Goal: Browse casually: Explore the website without a specific task or goal

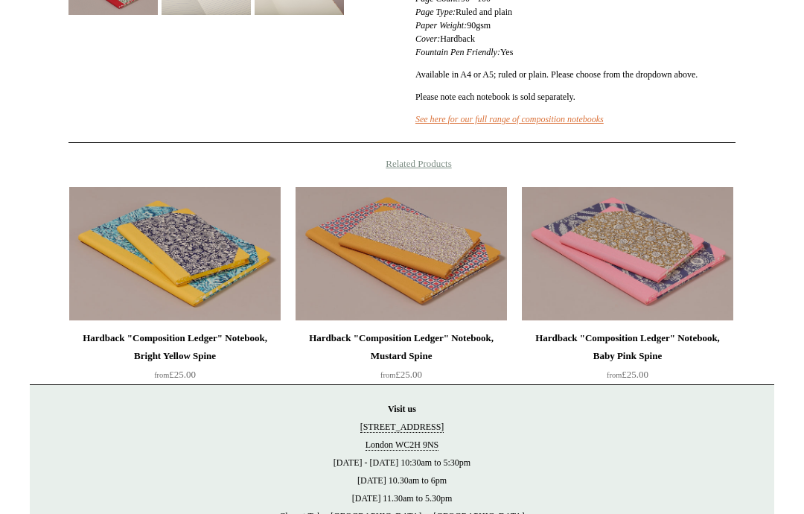
scroll to position [483, 0]
click at [232, 247] on img at bounding box center [174, 254] width 211 height 134
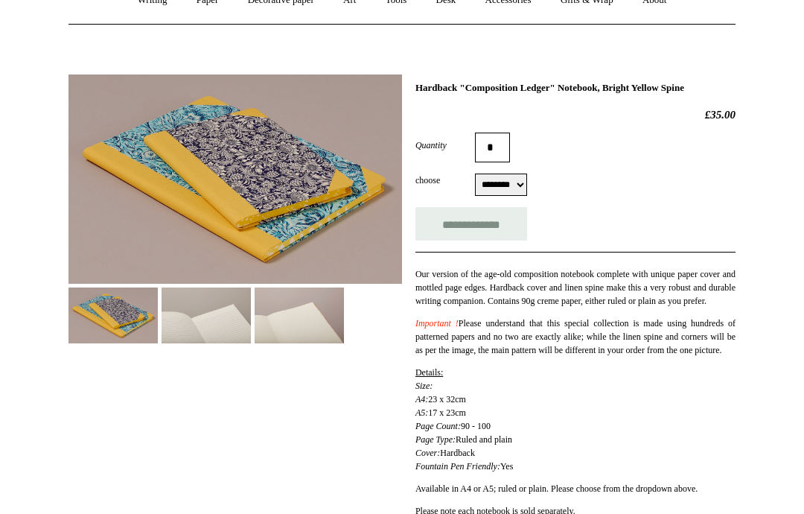
scroll to position [154, 0]
click at [520, 179] on select "******** ******** ******** ********" at bounding box center [501, 185] width 52 height 22
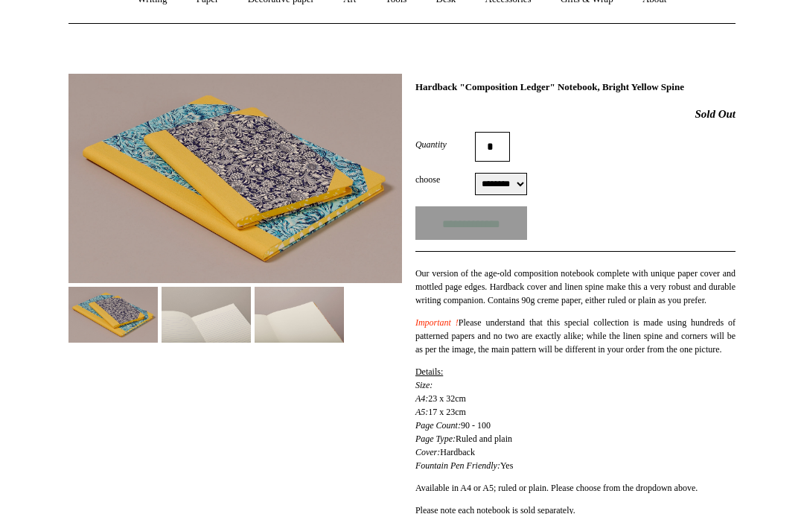
scroll to position [214, 0]
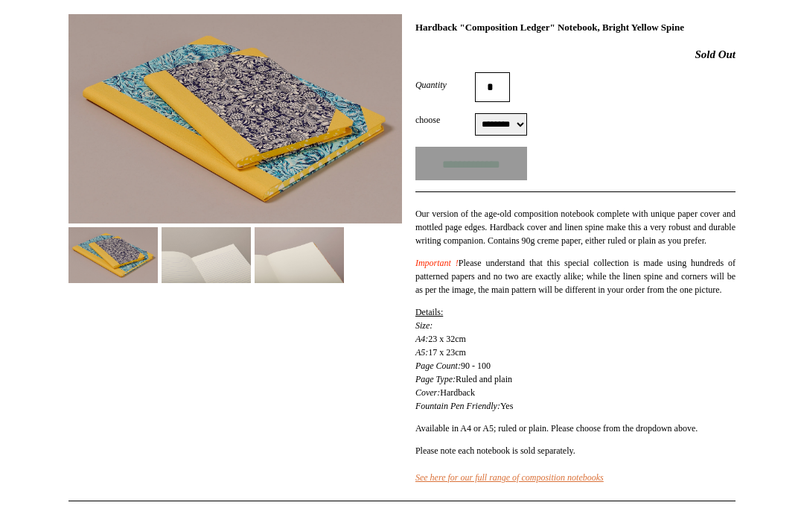
click at [513, 130] on select "******** ******** ******** ********" at bounding box center [501, 124] width 52 height 22
select select "********"
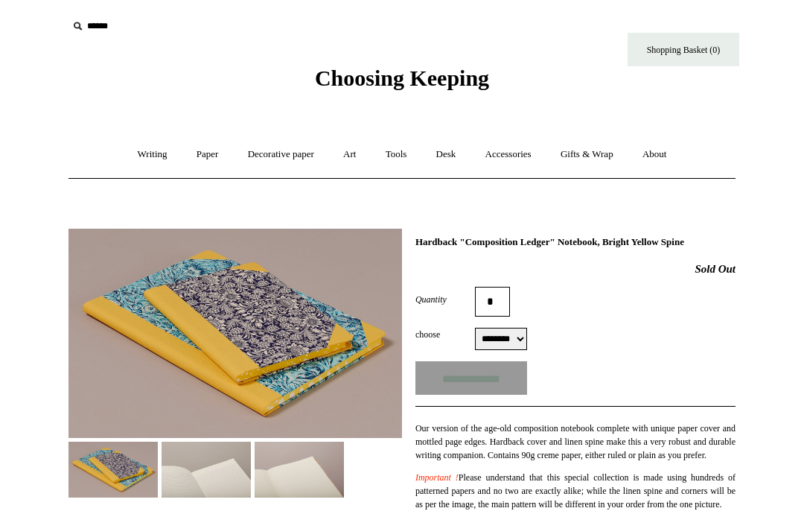
click at [284, 165] on link "Decorative paper +" at bounding box center [281, 154] width 93 height 39
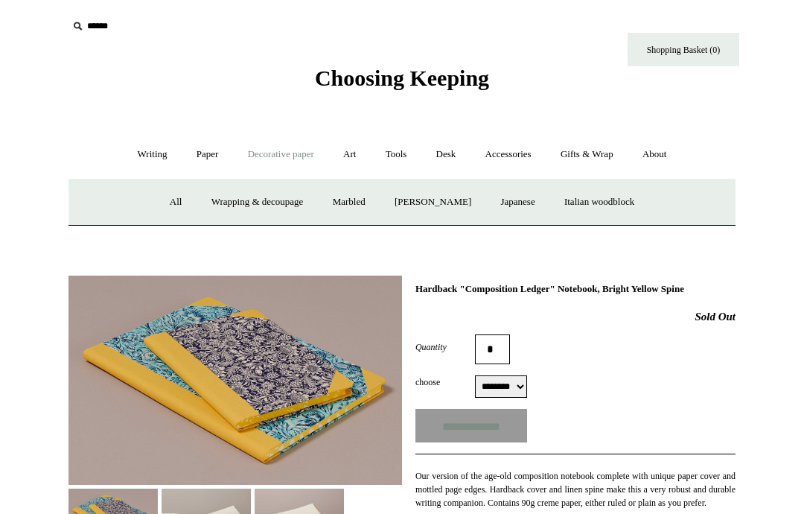
click at [262, 196] on link "Wrapping & decoupage" at bounding box center [257, 201] width 119 height 39
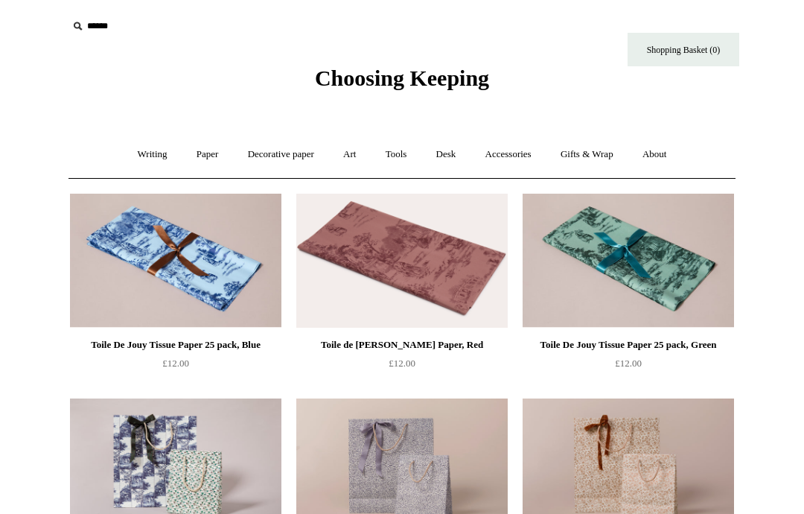
click at [144, 150] on link "Writing +" at bounding box center [152, 154] width 57 height 39
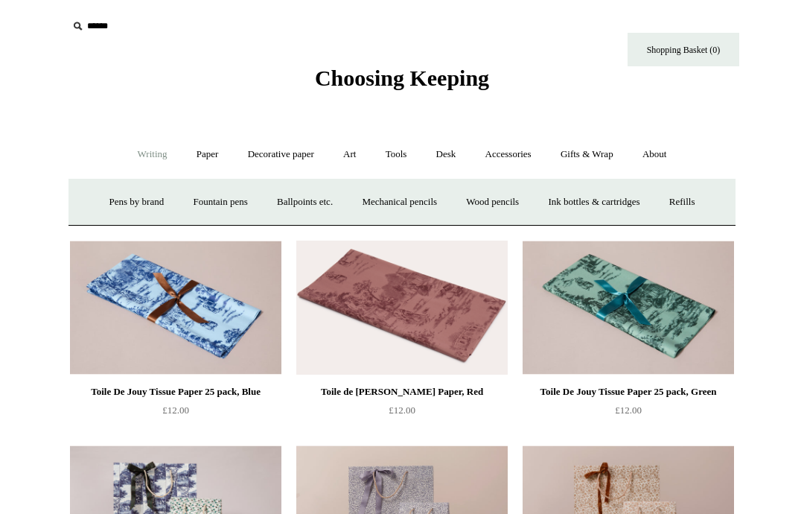
click at [292, 157] on link "Decorative paper +" at bounding box center [281, 154] width 93 height 39
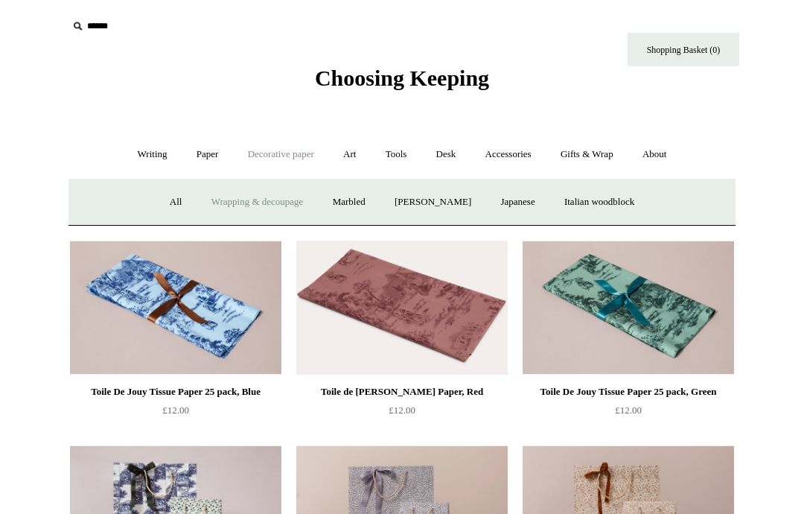
click at [351, 209] on link "Marbled" at bounding box center [349, 201] width 60 height 39
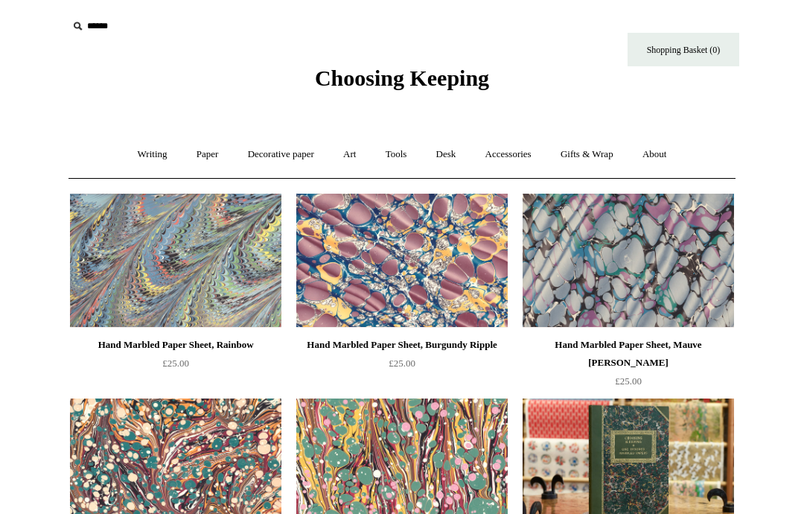
click at [301, 155] on link "Decorative paper +" at bounding box center [281, 154] width 93 height 39
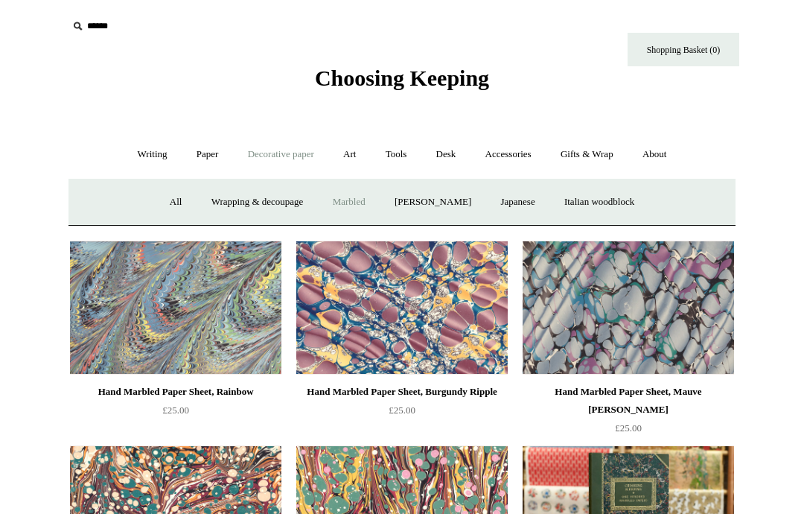
click at [448, 201] on link "[PERSON_NAME]" at bounding box center [433, 201] width 104 height 39
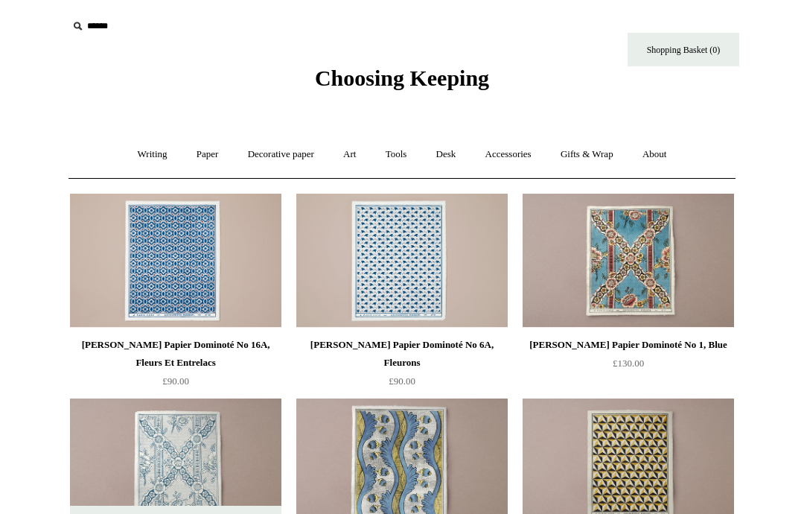
click at [297, 160] on link "Decorative paper +" at bounding box center [281, 154] width 93 height 39
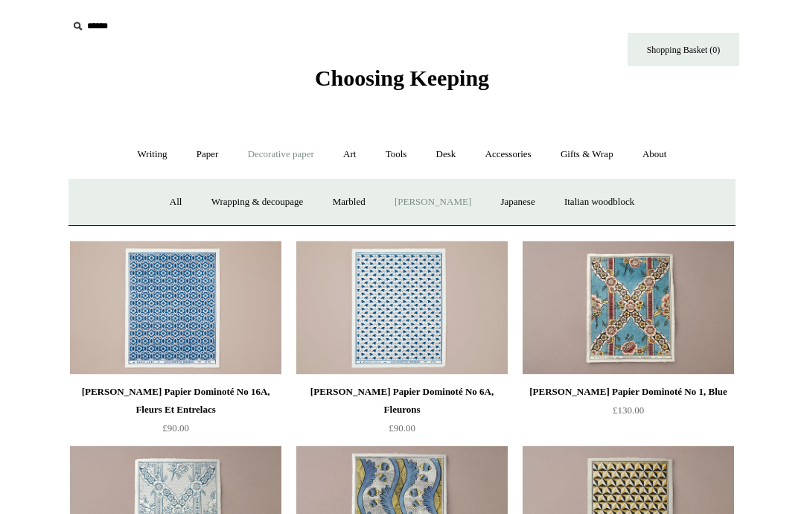
click at [526, 206] on link "Japanese" at bounding box center [517, 201] width 61 height 39
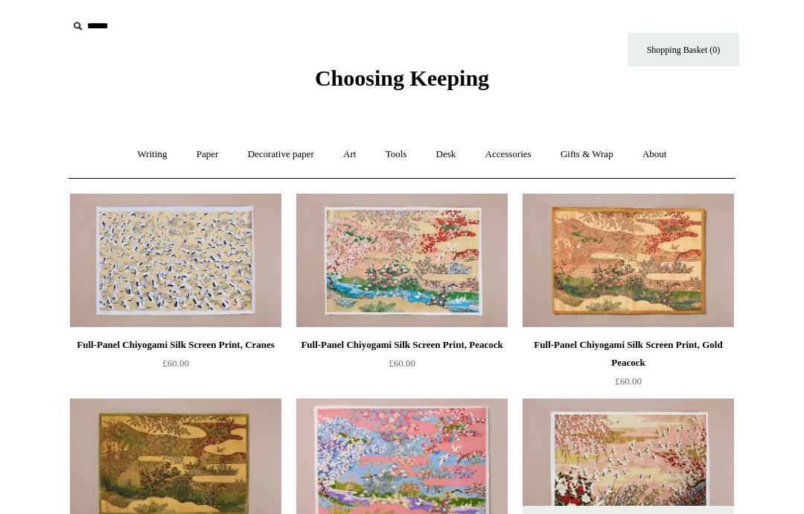
click at [302, 148] on link "Decorative paper +" at bounding box center [281, 154] width 93 height 39
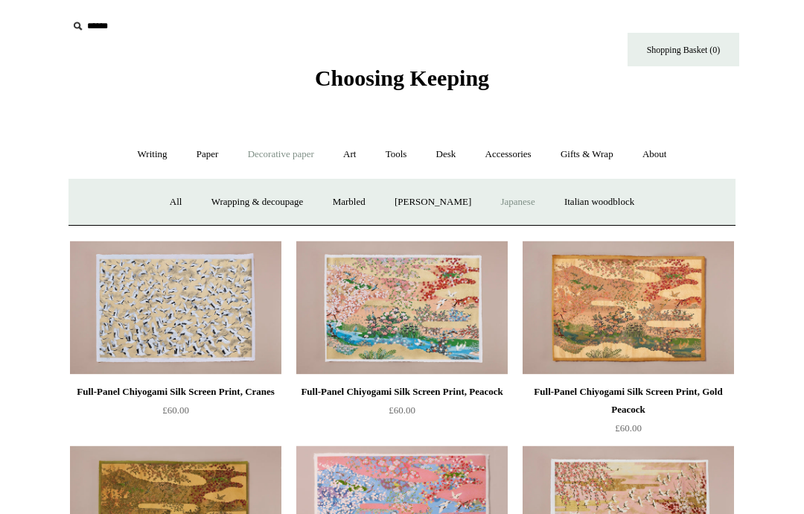
click at [623, 200] on link "Italian woodblock" at bounding box center [599, 201] width 97 height 39
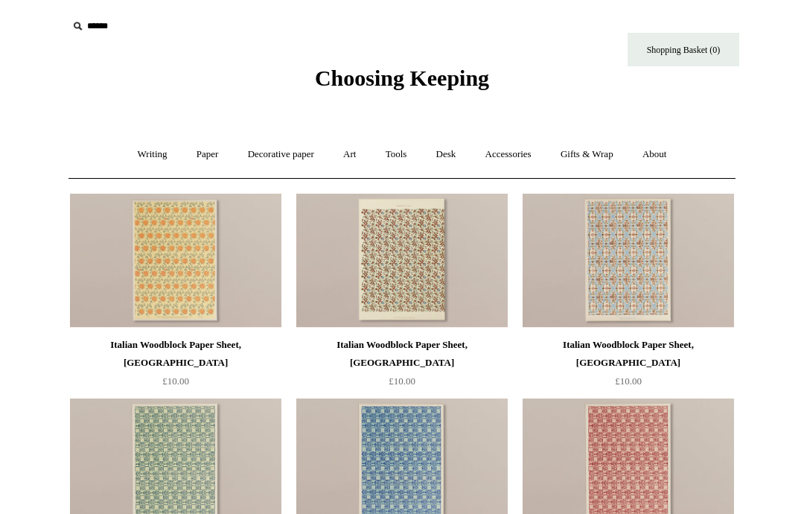
click at [446, 259] on img at bounding box center [401, 261] width 211 height 134
